Goal: Task Accomplishment & Management: Manage account settings

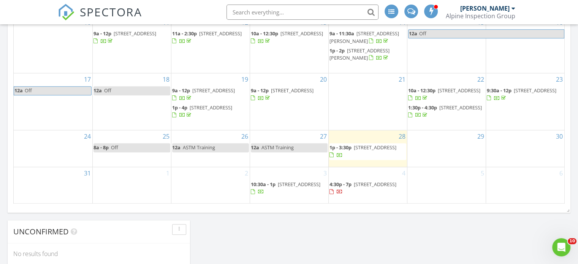
scroll to position [875, 590]
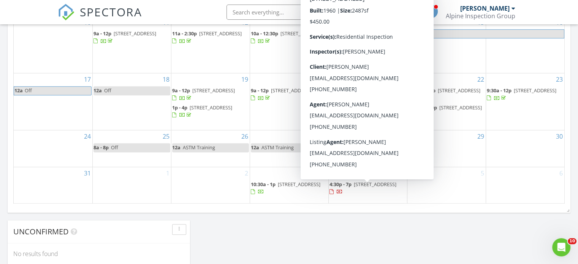
click at [360, 188] on span "[STREET_ADDRESS]" at bounding box center [375, 184] width 43 height 7
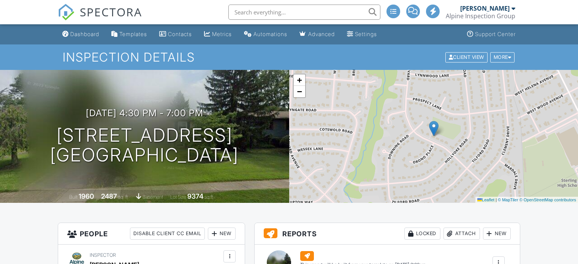
click at [508, 58] on div at bounding box center [509, 57] width 3 height 5
click at [505, 55] on div "More" at bounding box center [502, 57] width 25 height 10
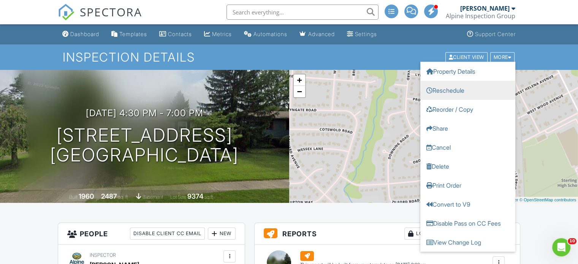
click at [463, 88] on link "Reschedule" at bounding box center [467, 90] width 95 height 19
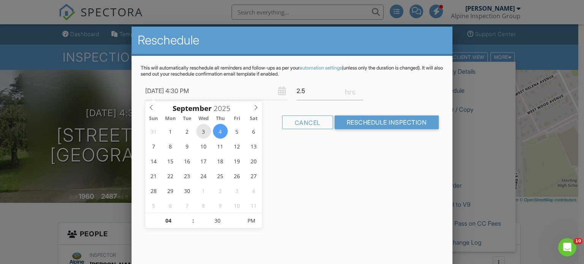
type input "09/03/2025 4:30 PM"
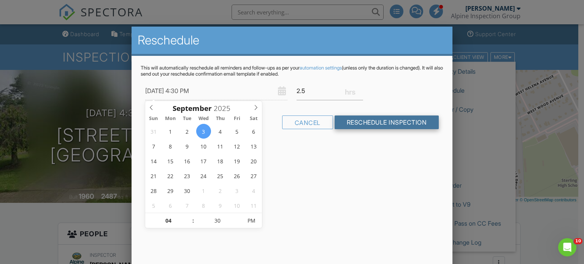
click at [373, 119] on input "Reschedule Inspection" at bounding box center [387, 123] width 105 height 14
